Goal: Check status

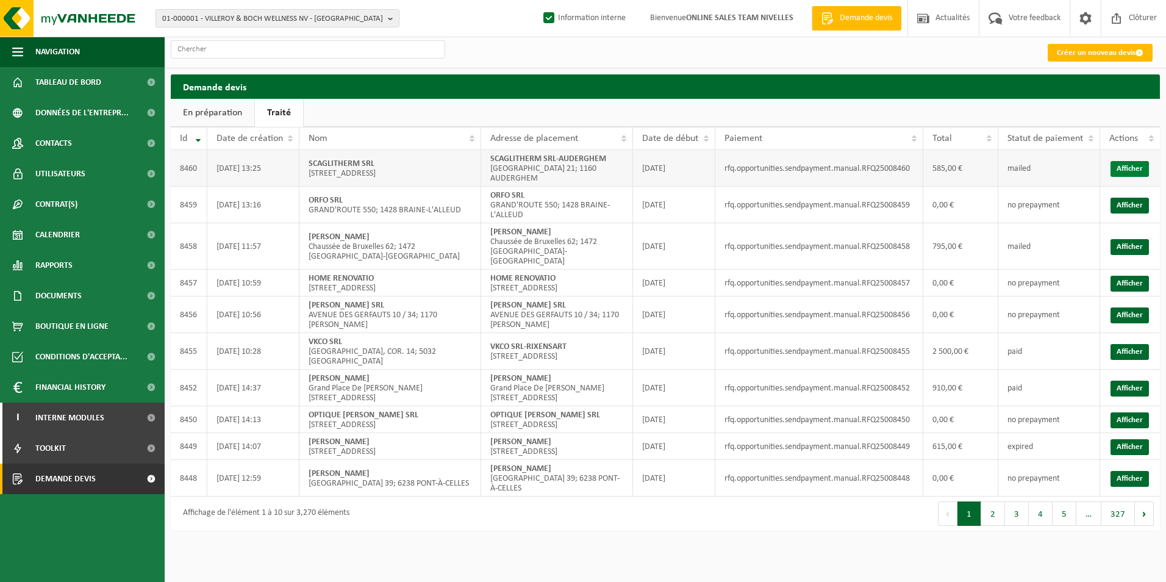
click at [1123, 171] on link "Afficher" at bounding box center [1129, 169] width 38 height 16
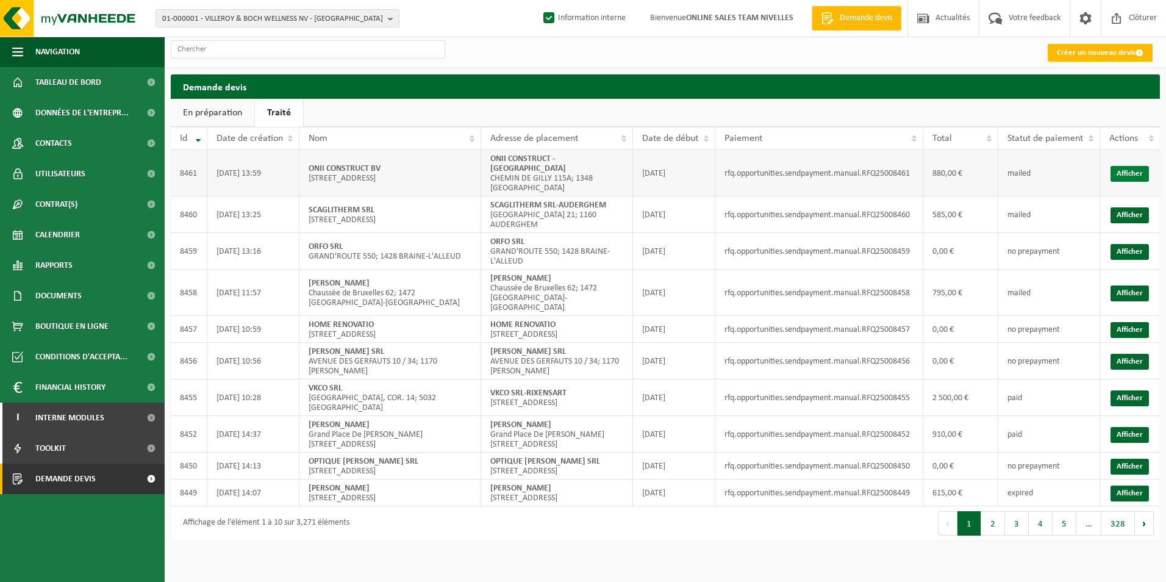
click at [1133, 179] on link "Afficher" at bounding box center [1129, 174] width 38 height 16
